Goal: Task Accomplishment & Management: Use online tool/utility

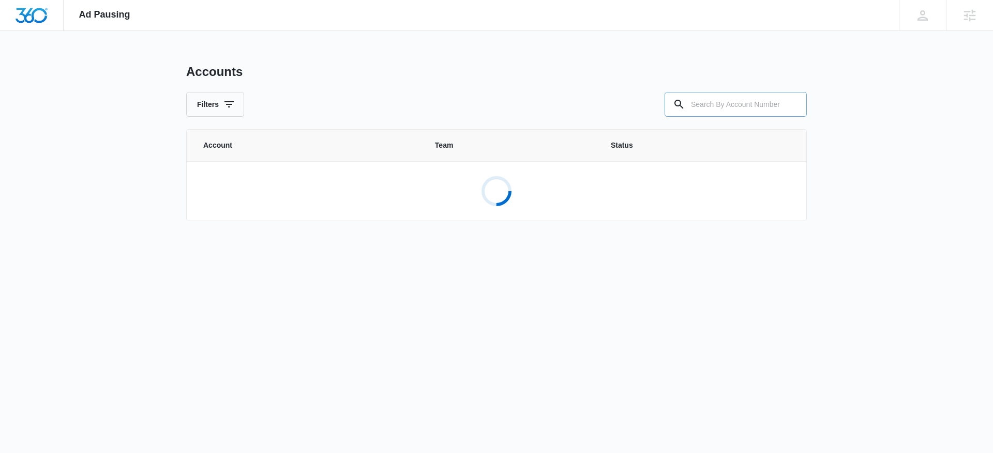
click at [724, 111] on input "text" at bounding box center [735, 104] width 142 height 25
type input "m178084"
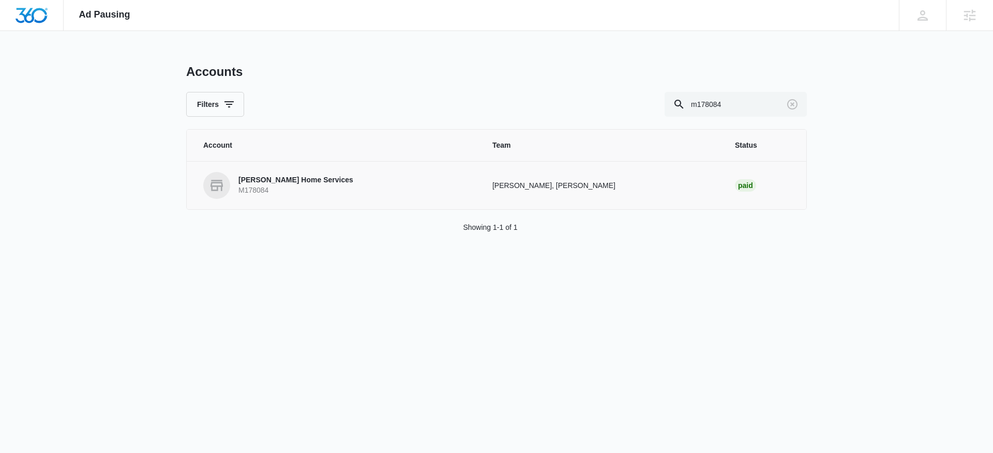
click at [283, 182] on p "[PERSON_NAME] Home Services" at bounding box center [295, 180] width 115 height 10
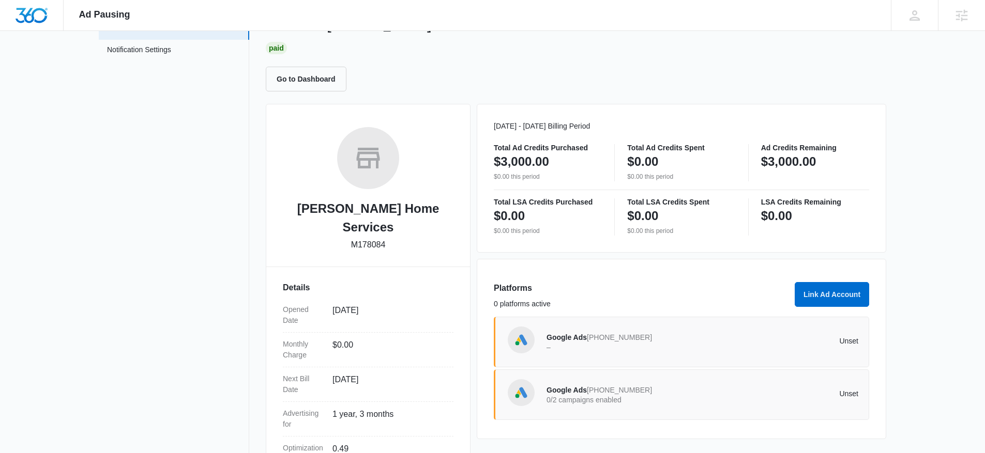
scroll to position [66, 0]
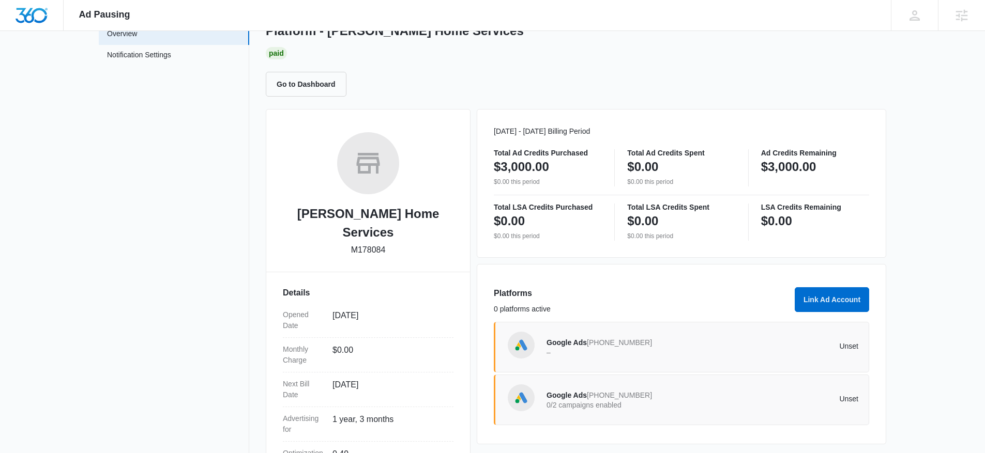
click at [605, 351] on p "–" at bounding box center [624, 352] width 156 height 7
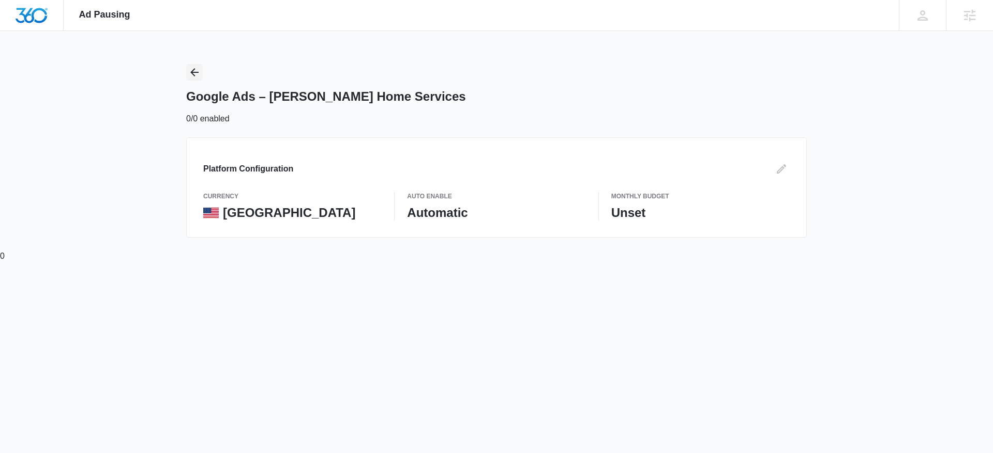
click at [197, 77] on icon "Back" at bounding box center [194, 72] width 12 height 12
